Goal: Information Seeking & Learning: Learn about a topic

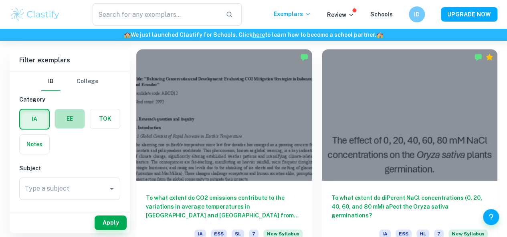
scroll to position [221, 0]
click at [74, 127] on label "button" at bounding box center [70, 118] width 30 height 19
click at [0, 0] on input "radio" at bounding box center [0, 0] width 0 height 0
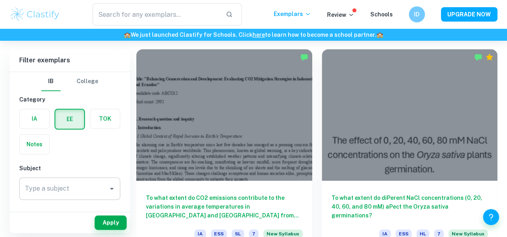
click at [85, 185] on input "Type a subject" at bounding box center [64, 188] width 82 height 15
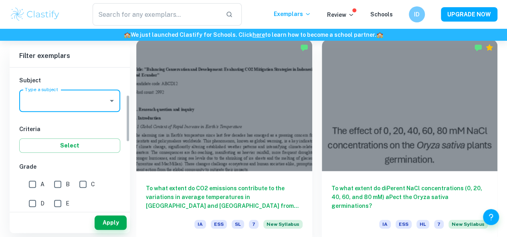
scroll to position [82, 0]
click at [67, 105] on input "Type a subject" at bounding box center [64, 102] width 82 height 15
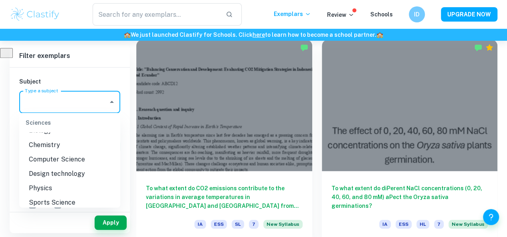
scroll to position [920, 0]
click at [51, 138] on li "Biology" at bounding box center [69, 131] width 101 height 14
type input "Biology"
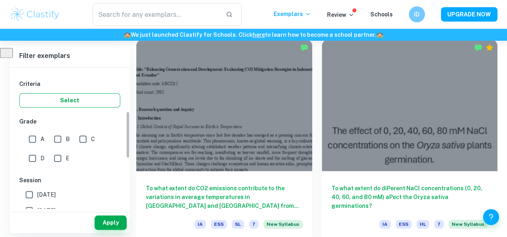
scroll to position [132, 0]
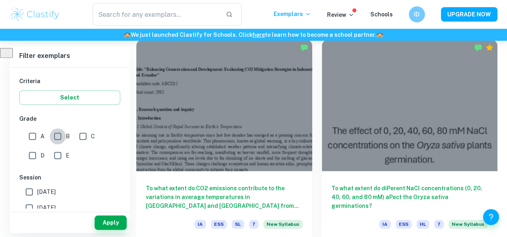
click at [62, 137] on input "B" at bounding box center [58, 137] width 16 height 16
checkbox input "true"
click at [36, 137] on input "A" at bounding box center [32, 137] width 16 height 16
checkbox input "true"
click at [114, 220] on button "Apply" at bounding box center [111, 223] width 32 height 14
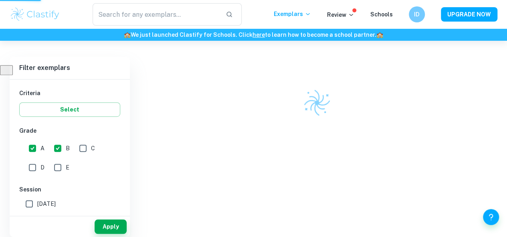
scroll to position [213, 0]
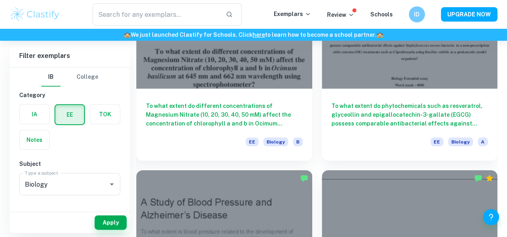
scroll to position [1212, 0]
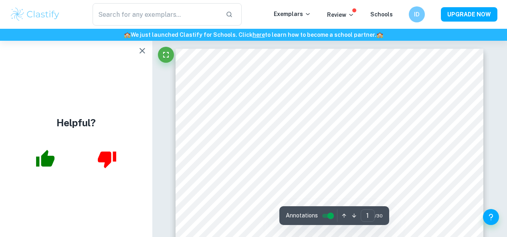
click at [143, 50] on icon "button" at bounding box center [142, 51] width 6 height 6
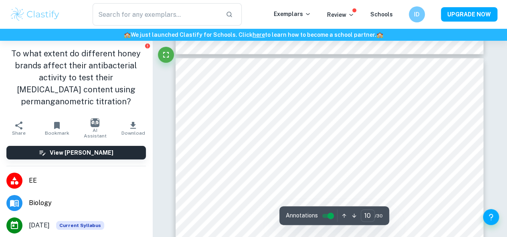
scroll to position [3799, 0]
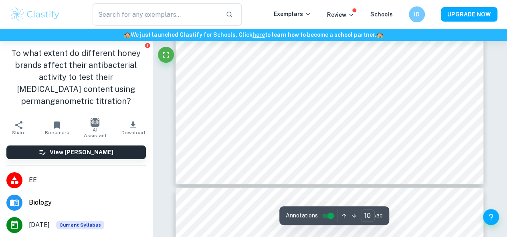
type input "11"
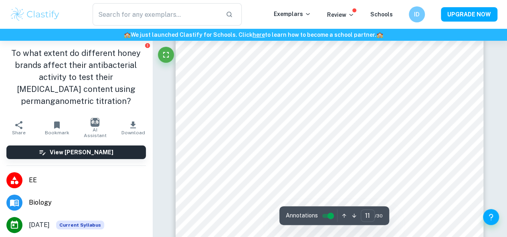
scroll to position [4280, 0]
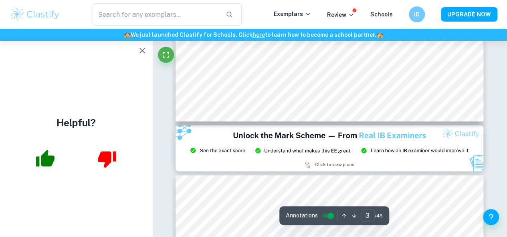
scroll to position [984, 0]
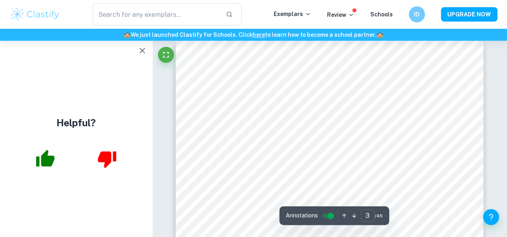
click at [141, 50] on icon "button" at bounding box center [142, 51] width 6 height 6
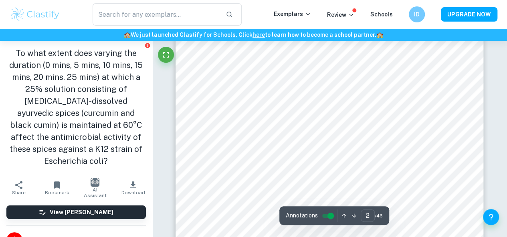
scroll to position [669, 0]
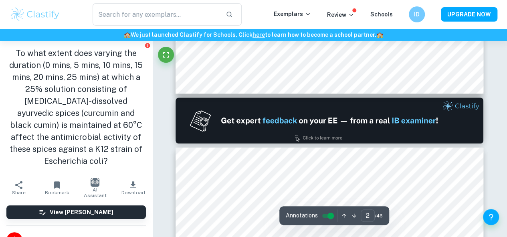
type input "1"
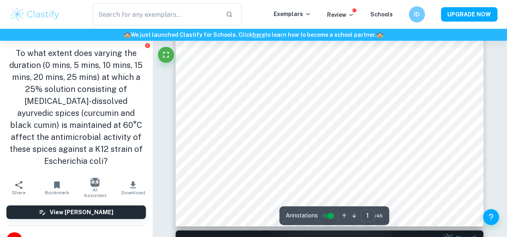
scroll to position [157, 0]
